Goal: Information Seeking & Learning: Learn about a topic

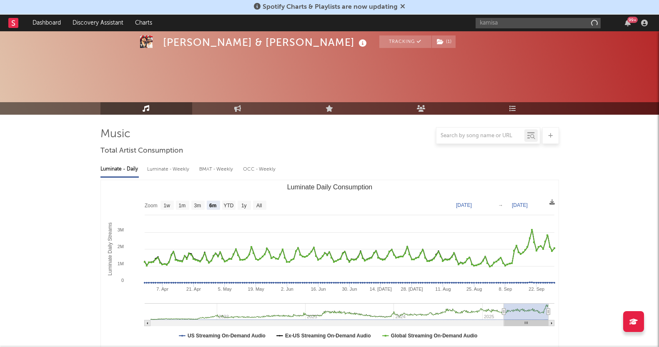
select select "6m"
select select "1w"
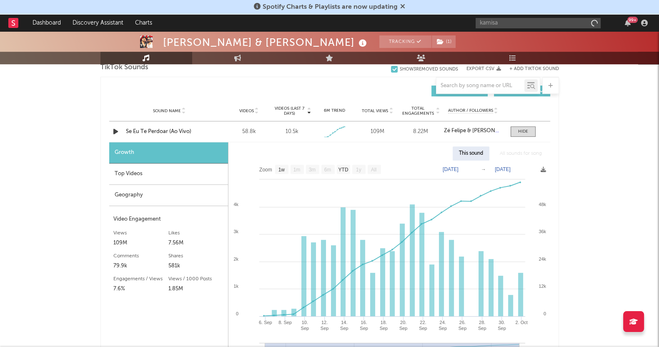
click at [518, 24] on input "kamisa" at bounding box center [538, 23] width 125 height 10
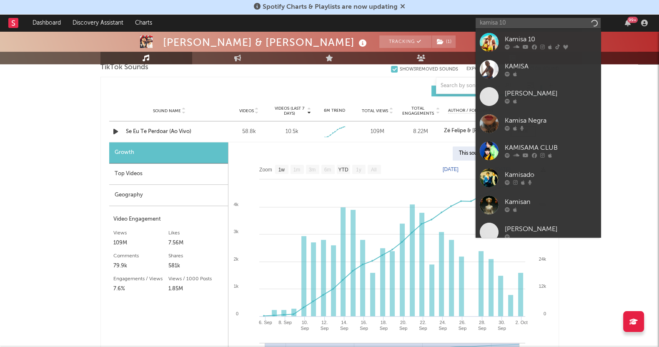
type input "kamisa 10"
click at [508, 45] on icon at bounding box center [507, 47] width 5 height 5
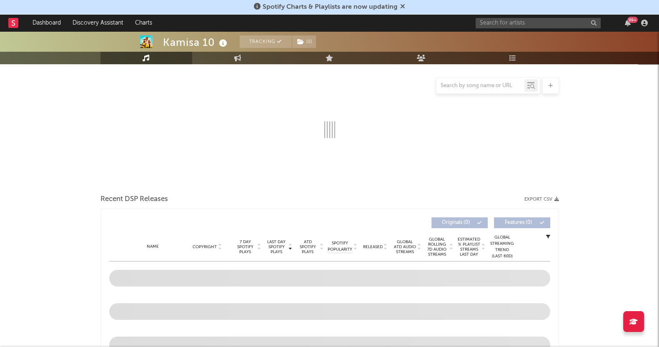
scroll to position [8, 0]
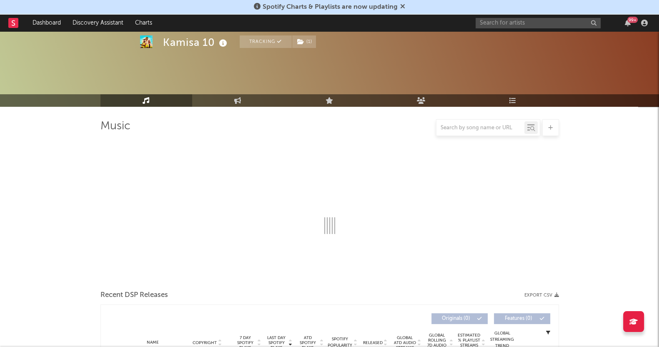
select select "6m"
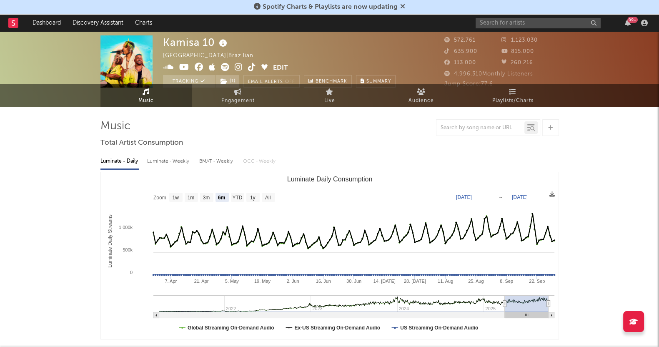
scroll to position [0, 0]
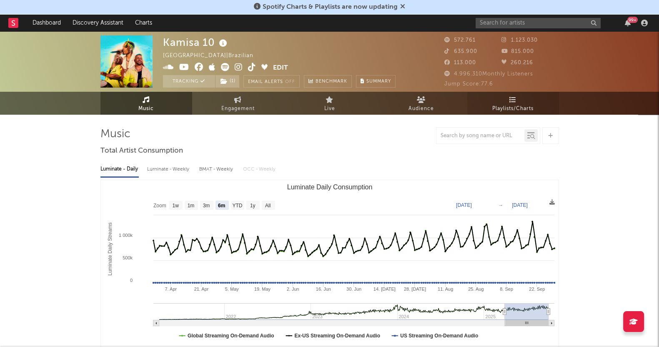
click at [518, 102] on link "Playlists/Charts" at bounding box center [513, 103] width 92 height 23
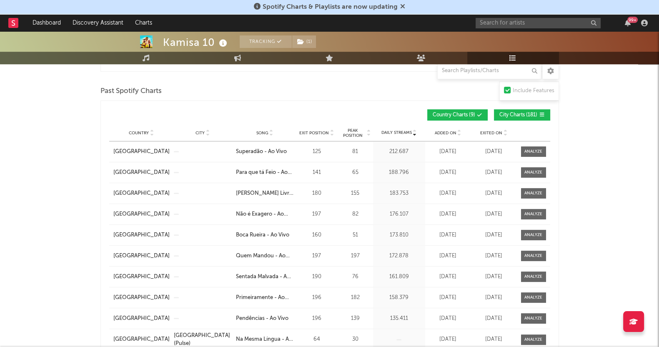
scroll to position [573, 0]
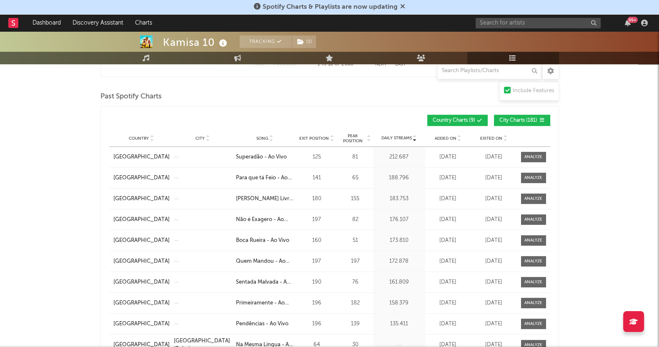
click at [486, 136] on span "Exited On" at bounding box center [491, 138] width 22 height 5
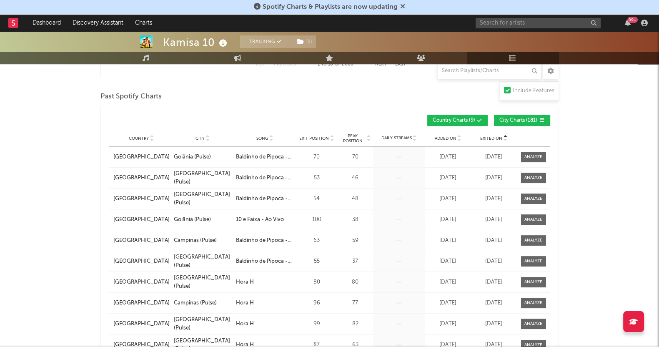
click at [486, 136] on span "Exited On" at bounding box center [491, 138] width 22 height 5
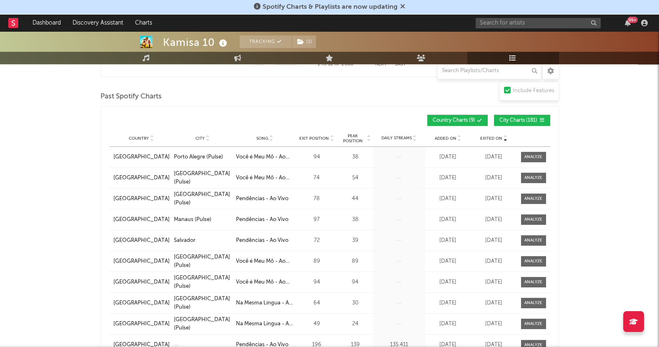
click at [504, 118] on span "City Charts ( 181 )" at bounding box center [518, 120] width 38 height 5
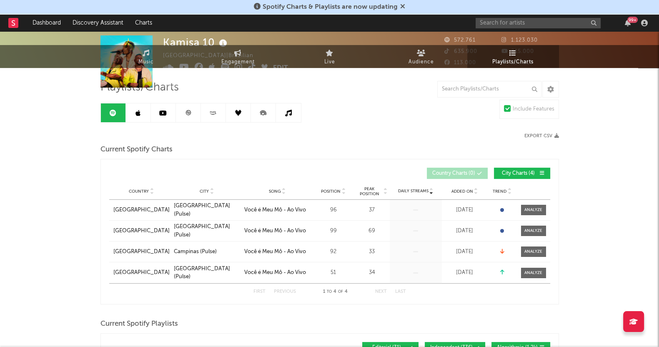
scroll to position [0, 0]
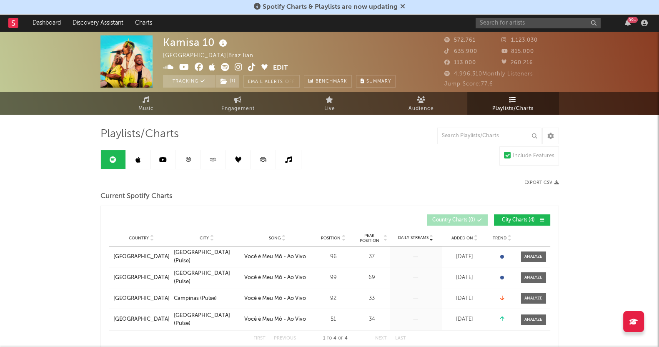
click at [165, 161] on icon at bounding box center [163, 159] width 8 height 7
